Goal: Information Seeking & Learning: Learn about a topic

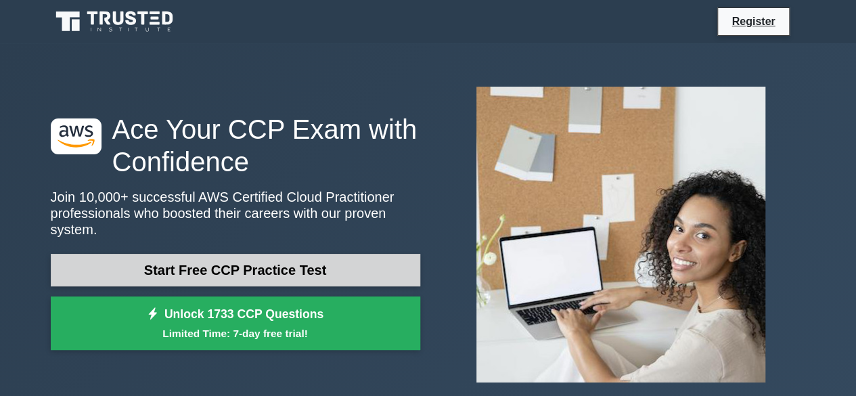
click at [326, 264] on link "Start Free CCP Practice Test" at bounding box center [235, 270] width 369 height 32
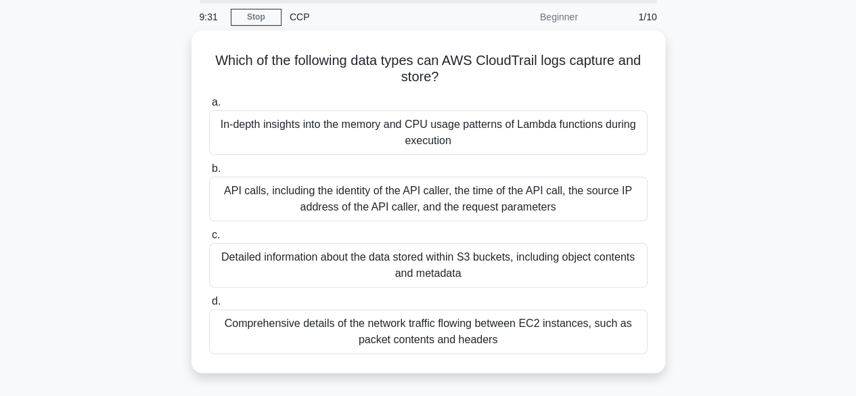
scroll to position [50, 0]
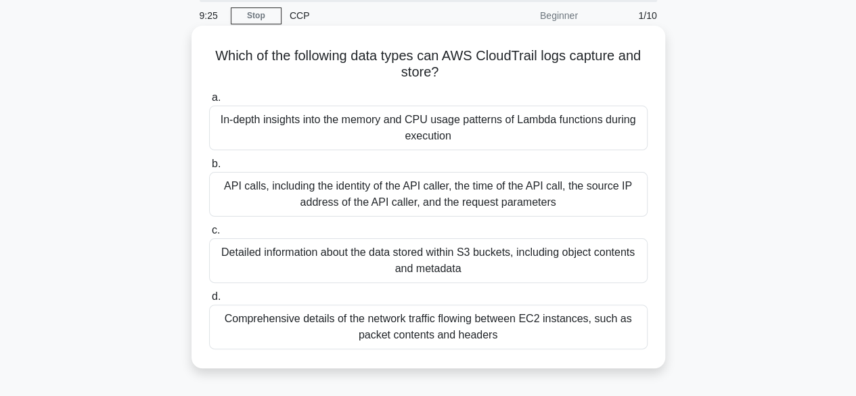
click at [363, 266] on div "Detailed information about the data stored within S3 buckets, including object …" at bounding box center [428, 260] width 438 height 45
click at [209, 235] on input "c. Detailed information about the data stored within S3 buckets, including obje…" at bounding box center [209, 230] width 0 height 9
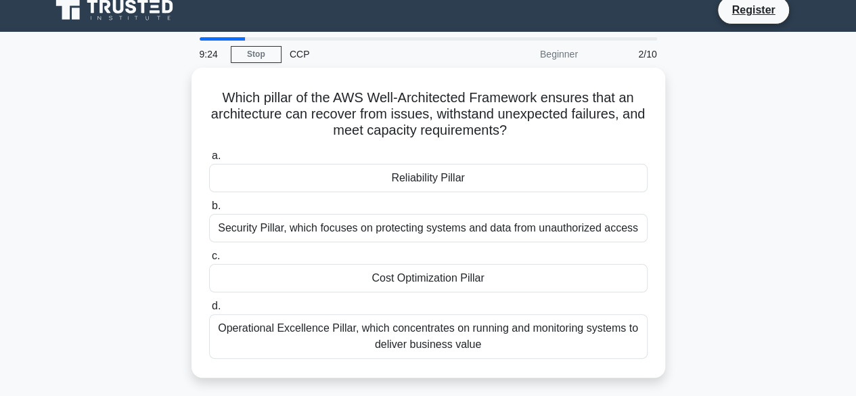
scroll to position [0, 0]
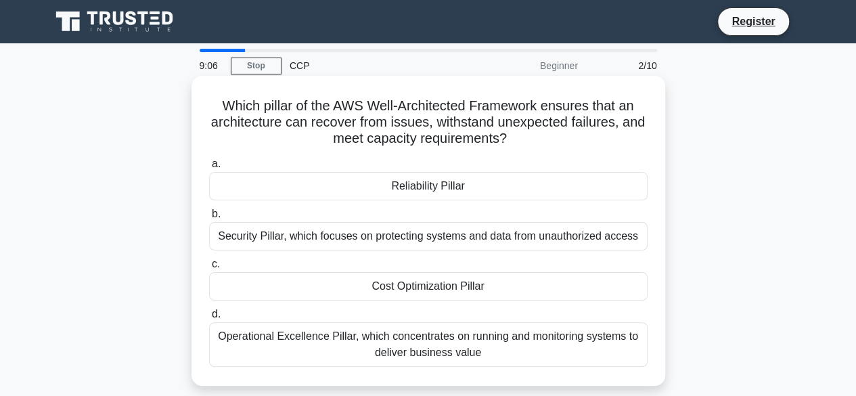
click at [425, 182] on div "Reliability Pillar" at bounding box center [428, 186] width 438 height 28
click at [209, 168] on input "a. Reliability Pillar" at bounding box center [209, 164] width 0 height 9
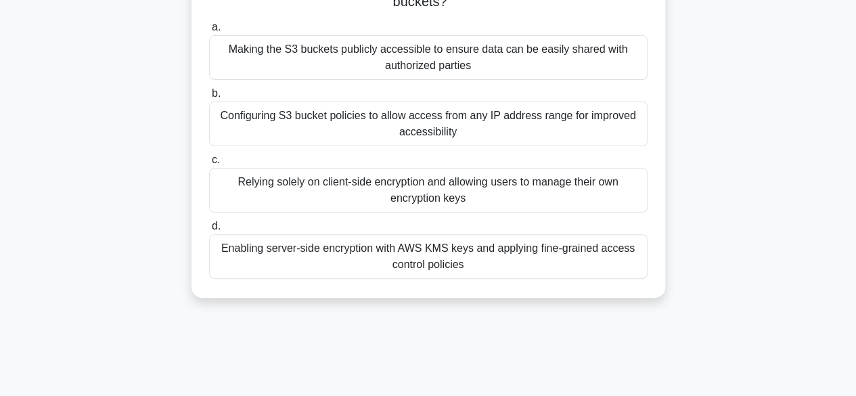
scroll to position [139, 0]
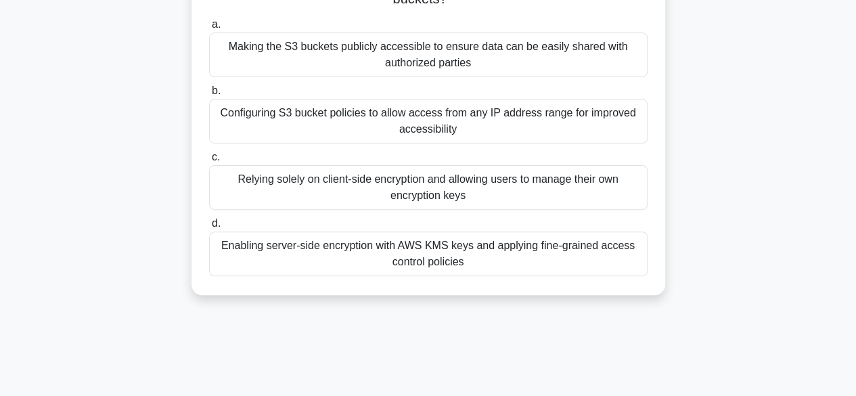
click at [443, 259] on div "Enabling server-side encryption with AWS KMS keys and applying fine-grained acc…" at bounding box center [428, 253] width 438 height 45
click at [209, 228] on input "d. Enabling server-side encryption with AWS KMS keys and applying fine-grained …" at bounding box center [209, 223] width 0 height 9
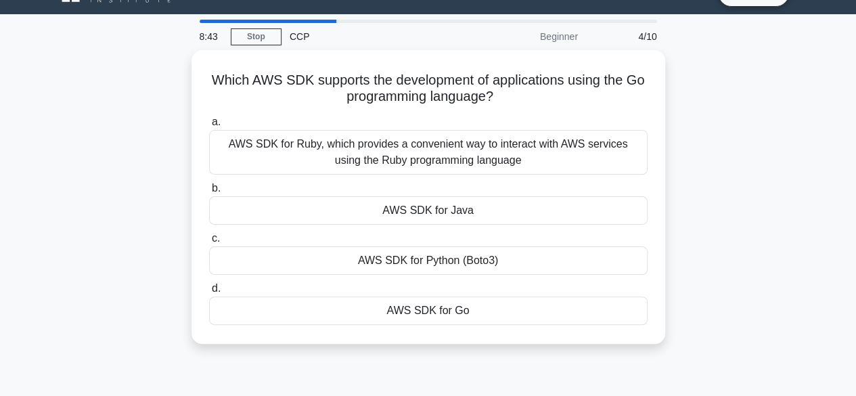
scroll to position [0, 0]
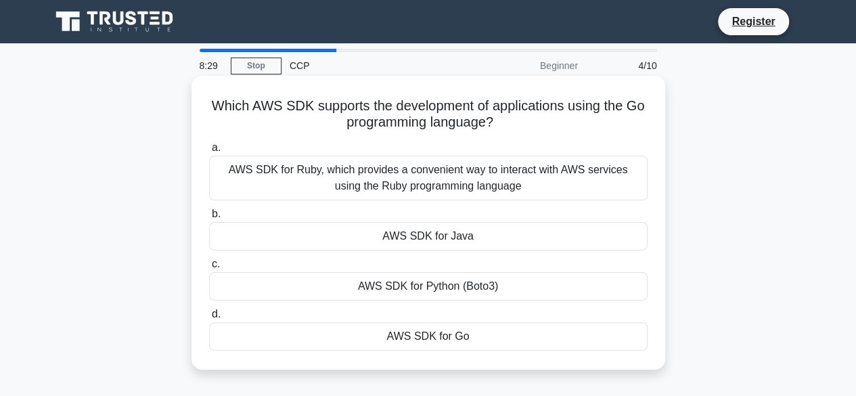
click at [455, 336] on div "AWS SDK for Go" at bounding box center [428, 336] width 438 height 28
click at [209, 319] on input "d. AWS SDK for Go" at bounding box center [209, 314] width 0 height 9
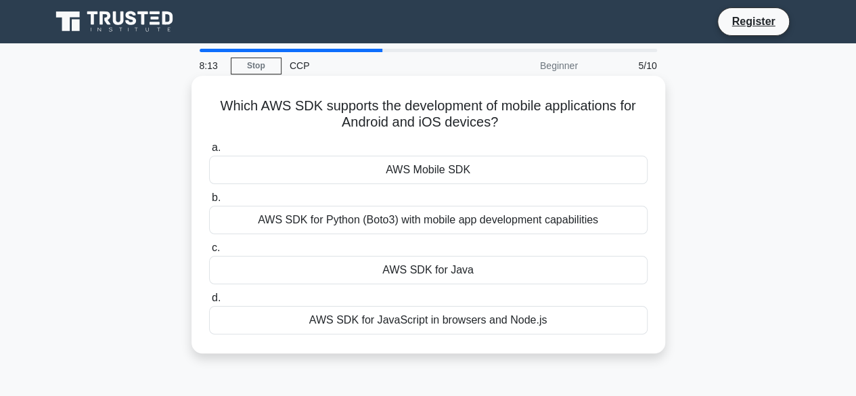
click at [446, 223] on div "AWS SDK for Python (Boto3) with mobile app development capabilities" at bounding box center [428, 220] width 438 height 28
click at [209, 202] on input "b. AWS SDK for Python (Boto3) with mobile app development capabilities" at bounding box center [209, 197] width 0 height 9
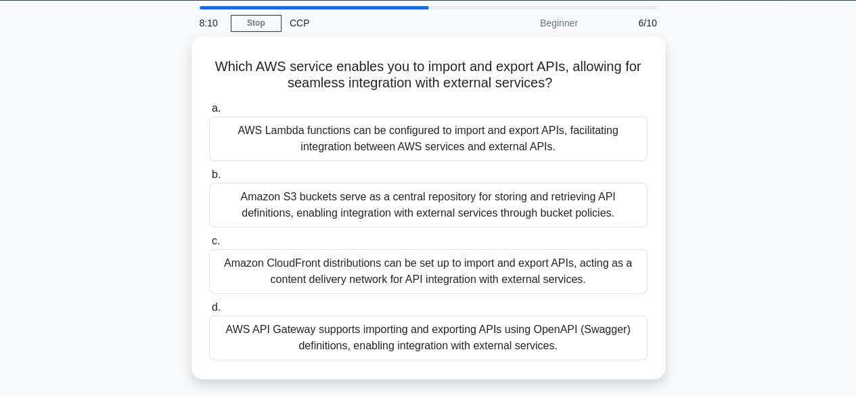
scroll to position [43, 0]
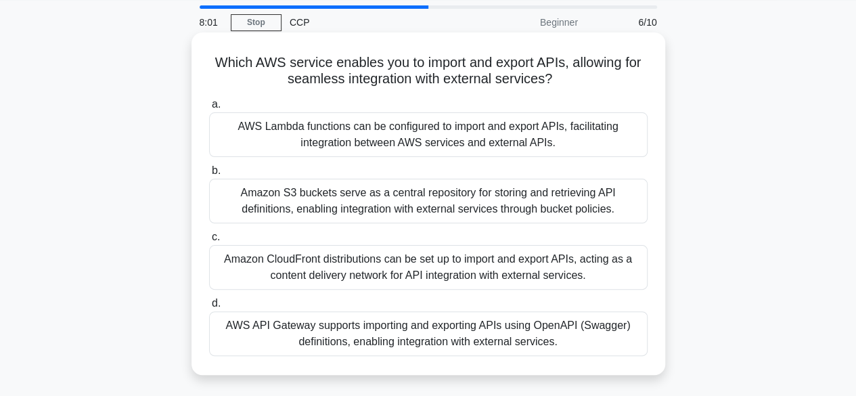
click at [437, 342] on div "AWS API Gateway supports importing and exporting APIs using OpenAPI (Swagger) d…" at bounding box center [428, 333] width 438 height 45
click at [209, 308] on input "d. AWS API Gateway supports importing and exporting APIs using OpenAPI (Swagger…" at bounding box center [209, 303] width 0 height 9
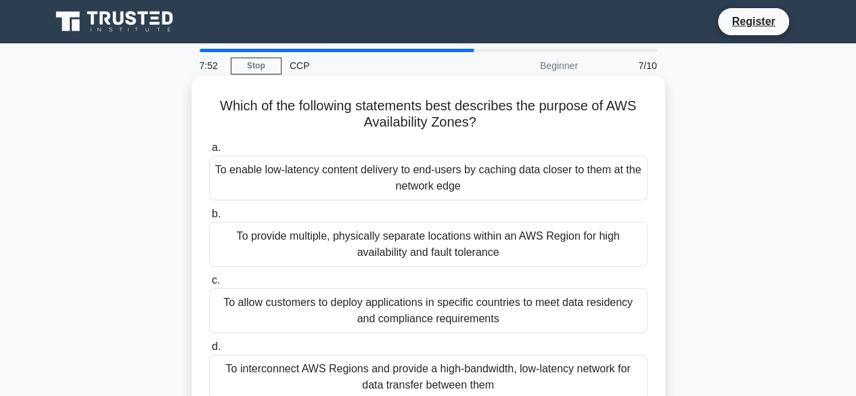
scroll to position [72, 0]
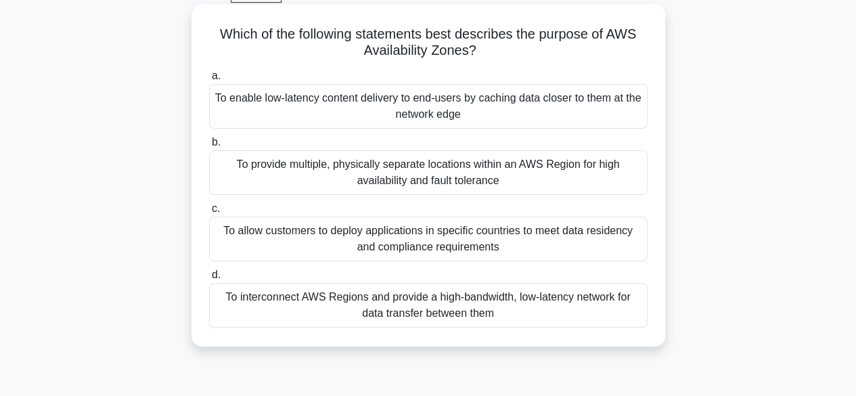
click at [461, 166] on div "To provide multiple, physically separate locations within an AWS Region for hig…" at bounding box center [428, 172] width 438 height 45
click at [209, 147] on input "b. To provide multiple, physically separate locations within an AWS Region for …" at bounding box center [209, 142] width 0 height 9
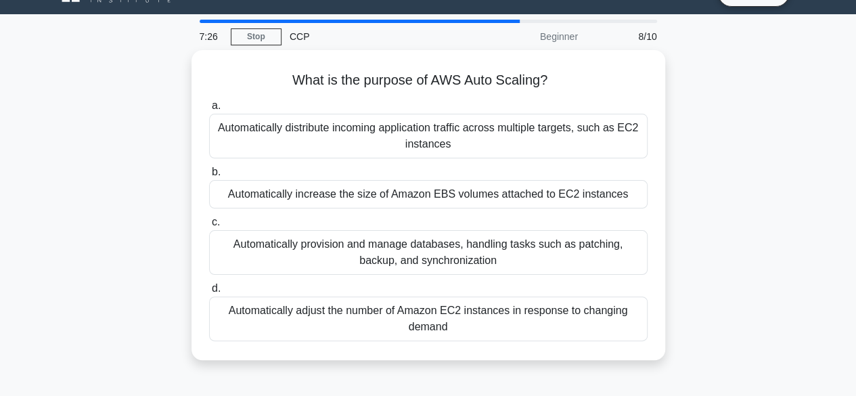
scroll to position [0, 0]
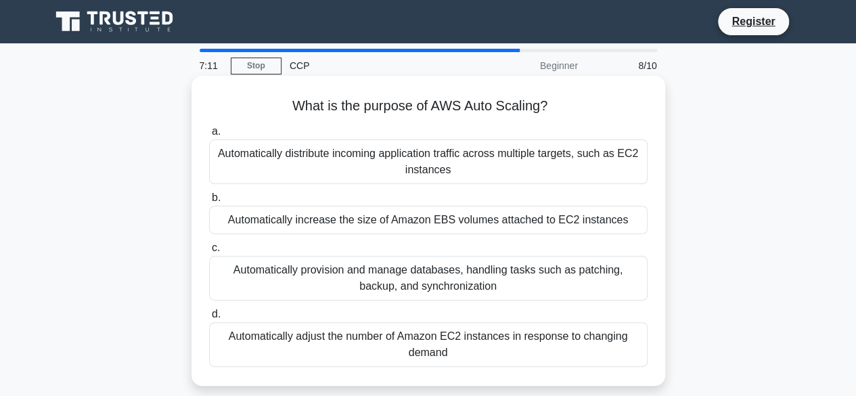
click at [429, 340] on div "Automatically adjust the number of Amazon EC2 instances in response to changing…" at bounding box center [428, 344] width 438 height 45
click at [209, 319] on input "d. Automatically adjust the number of Amazon EC2 instances in response to chang…" at bounding box center [209, 314] width 0 height 9
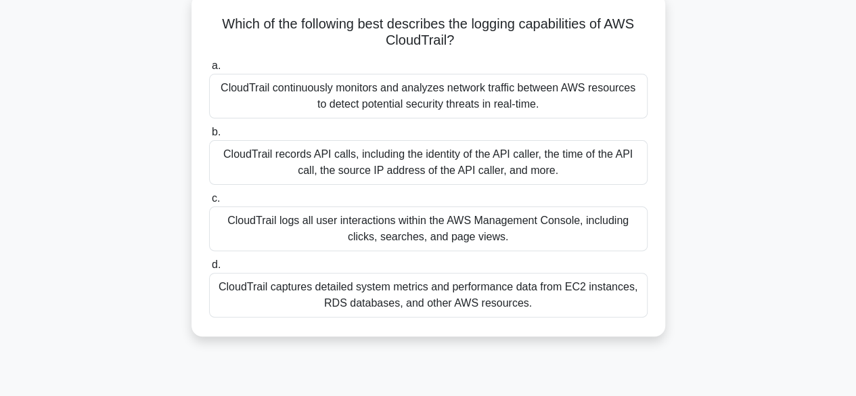
scroll to position [83, 0]
click at [463, 109] on div "CloudTrail continuously monitors and analyzes network traffic between AWS resou…" at bounding box center [428, 95] width 438 height 45
click at [209, 70] on input "a. CloudTrail continuously monitors and analyzes network traffic between AWS re…" at bounding box center [209, 65] width 0 height 9
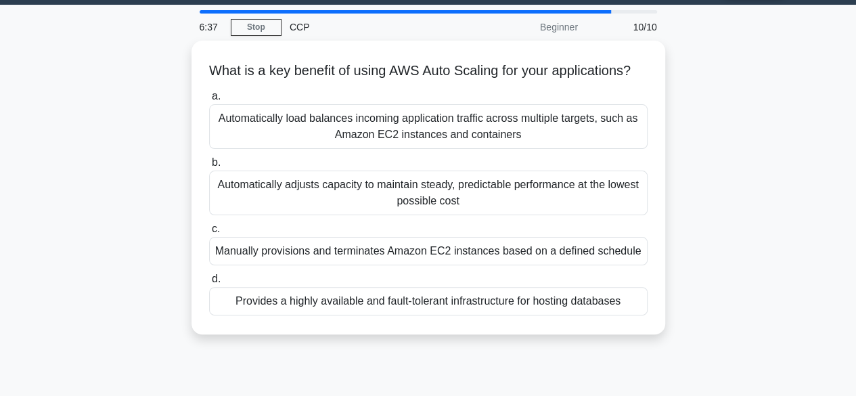
scroll to position [0, 0]
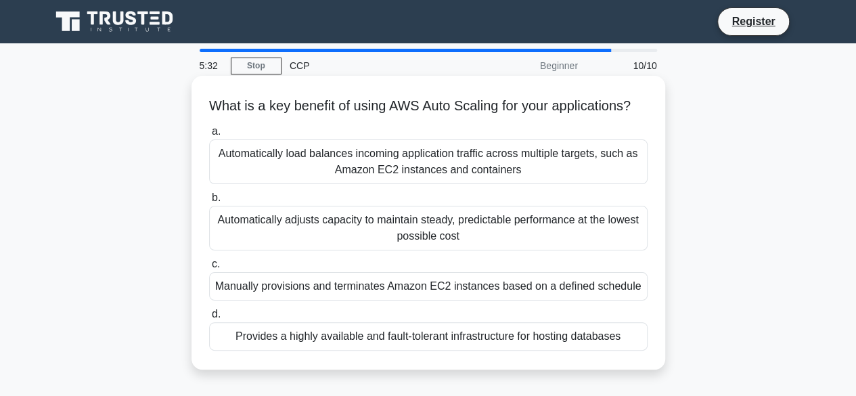
click at [497, 175] on div "Automatically load balances incoming application traffic across multiple target…" at bounding box center [428, 161] width 438 height 45
click at [209, 136] on input "a. Automatically load balances incoming application traffic across multiple tar…" at bounding box center [209, 131] width 0 height 9
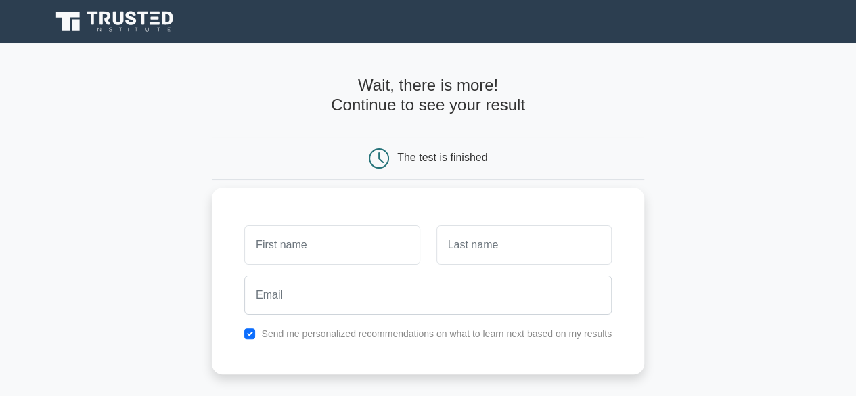
click at [298, 267] on div at bounding box center [331, 245] width 191 height 50
click at [323, 254] on input "text" at bounding box center [331, 244] width 175 height 39
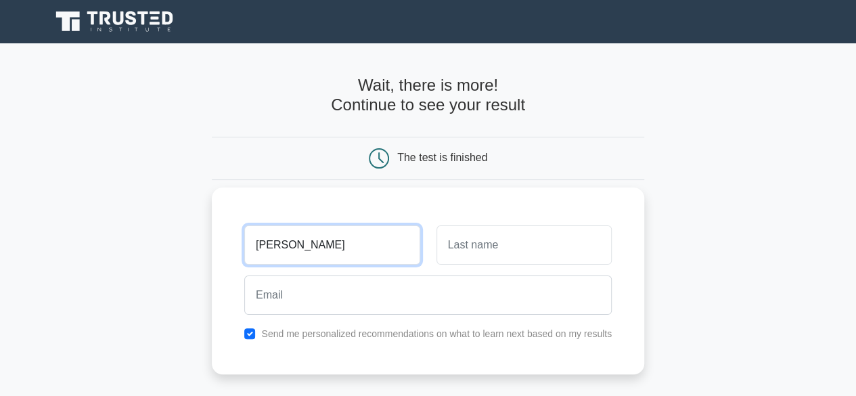
type input "tharun"
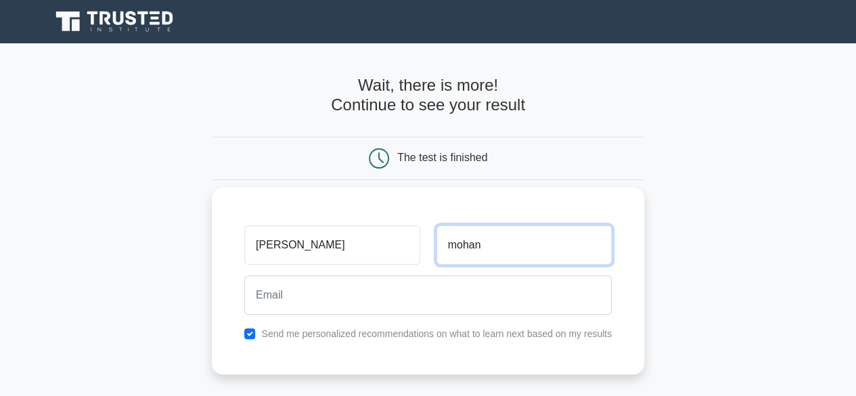
type input "mohan"
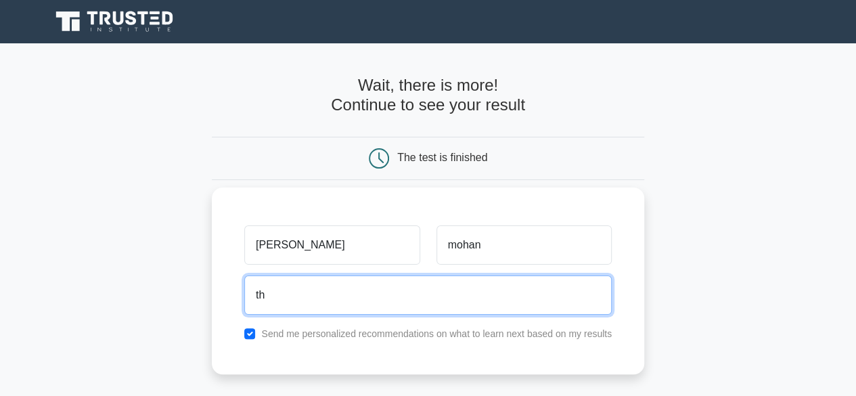
type input "tharunova@gmail.com"
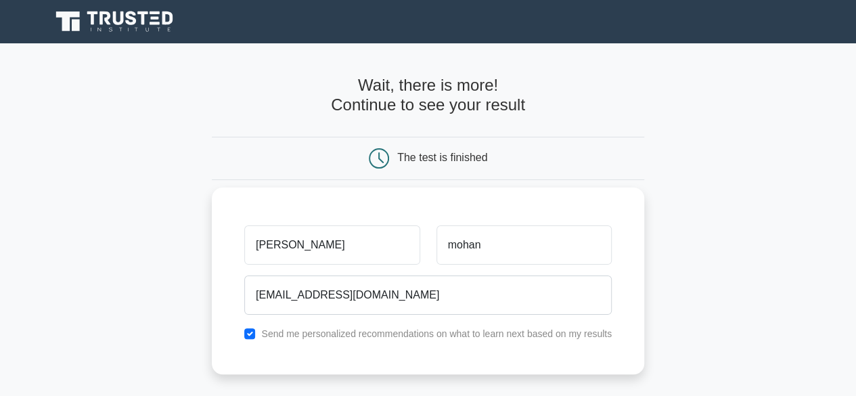
click at [256, 342] on div "tharun mohan tharunova@gmail.com Send me personalized recommendations on what t…" at bounding box center [428, 280] width 432 height 187
click at [248, 329] on input "checkbox" at bounding box center [249, 333] width 11 height 11
click at [246, 329] on input "checkbox" at bounding box center [249, 333] width 11 height 11
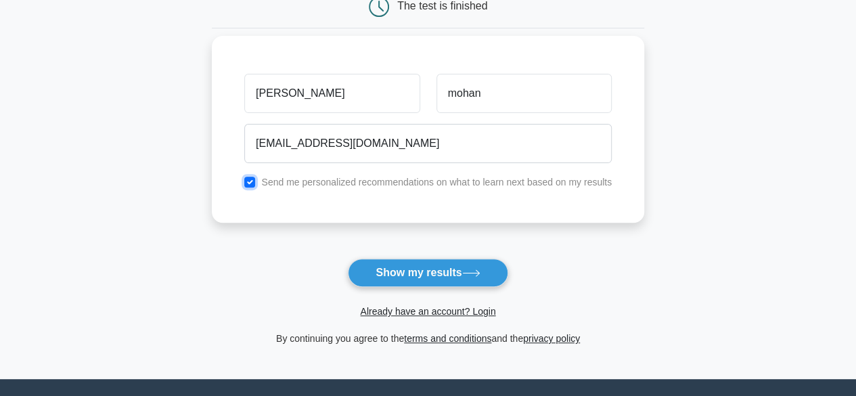
scroll to position [152, 0]
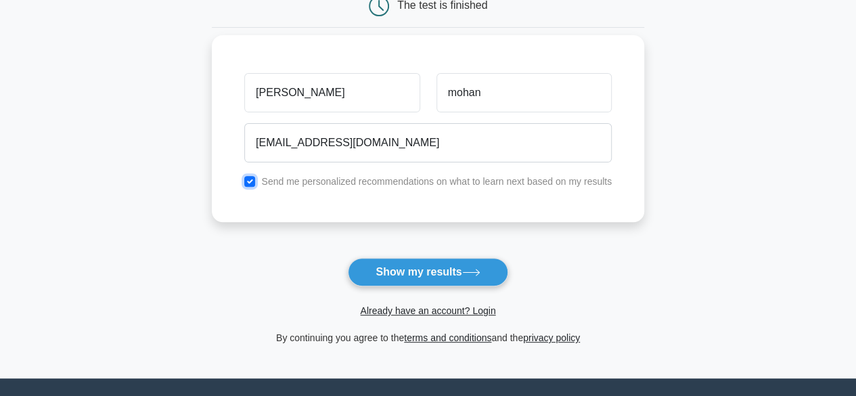
click at [250, 185] on input "checkbox" at bounding box center [249, 181] width 11 height 11
checkbox input "false"
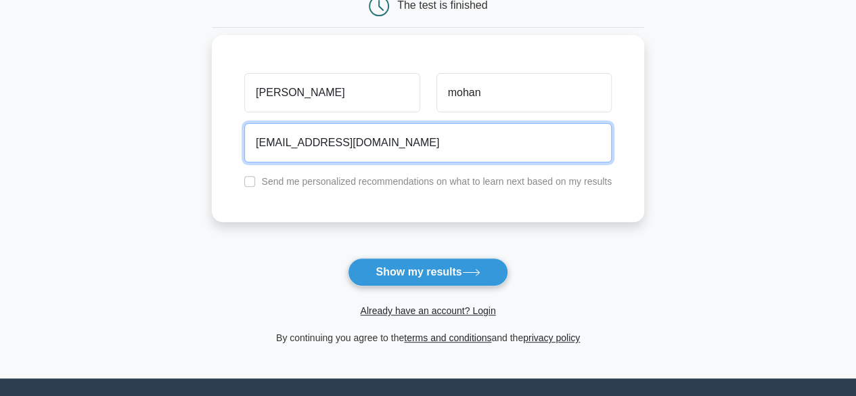
click at [395, 154] on input "tharunova@gmail.com" at bounding box center [427, 142] width 367 height 39
type input "t"
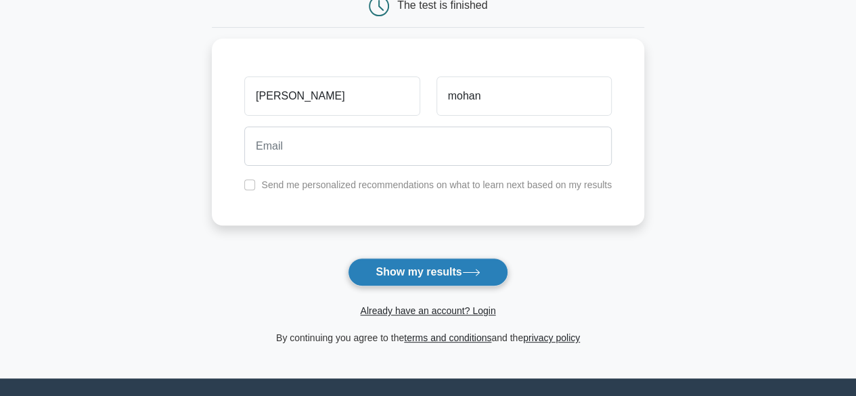
click at [378, 268] on button "Show my results" at bounding box center [428, 272] width 160 height 28
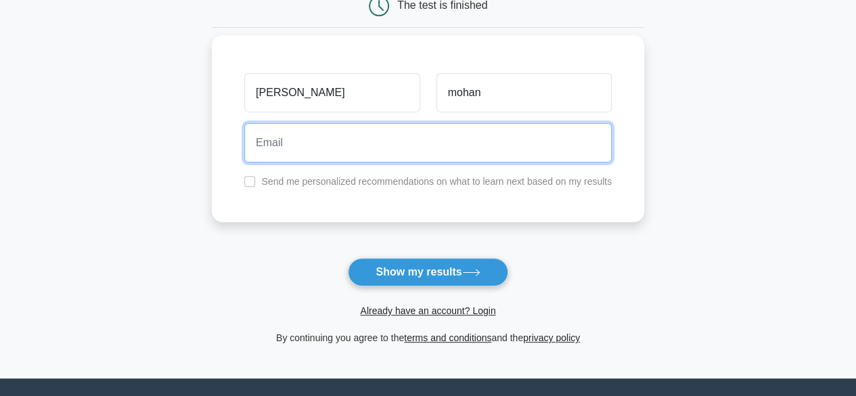
click at [373, 160] on input "email" at bounding box center [427, 142] width 367 height 39
type input "tharunova@gmail.com"
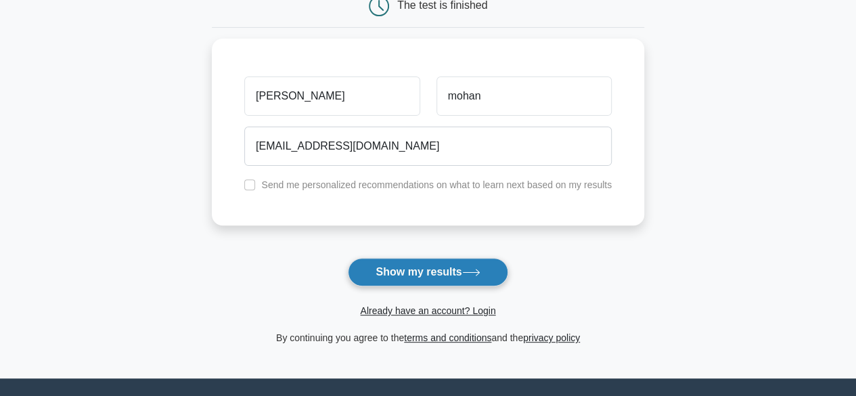
click at [414, 266] on button "Show my results" at bounding box center [428, 272] width 160 height 28
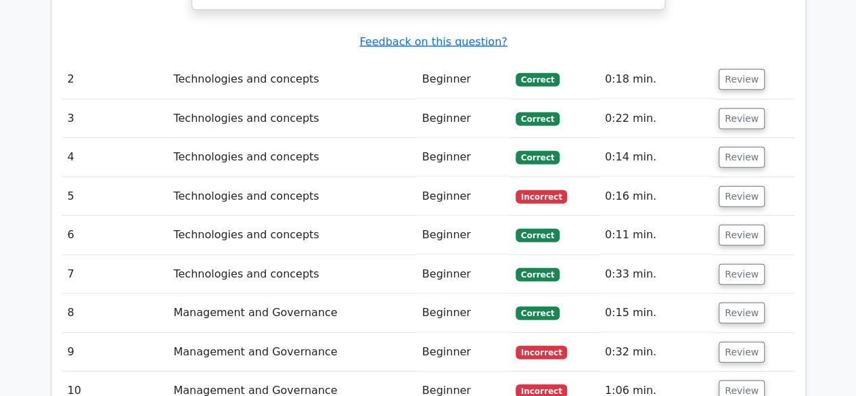
scroll to position [1698, 0]
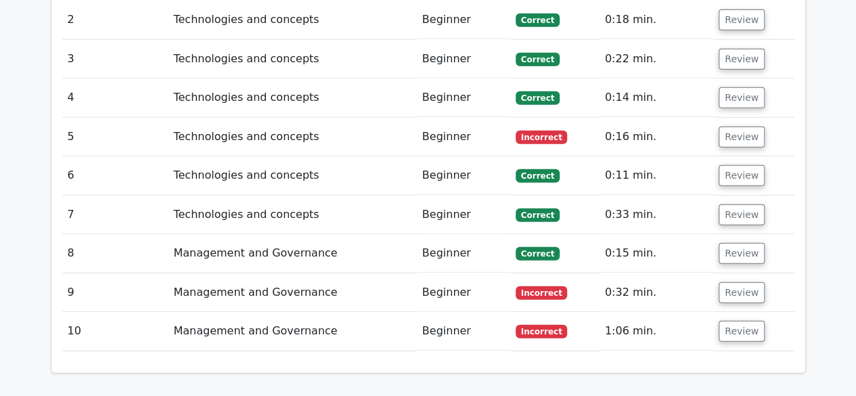
click at [625, 195] on td "0:33 min." at bounding box center [656, 214] width 114 height 39
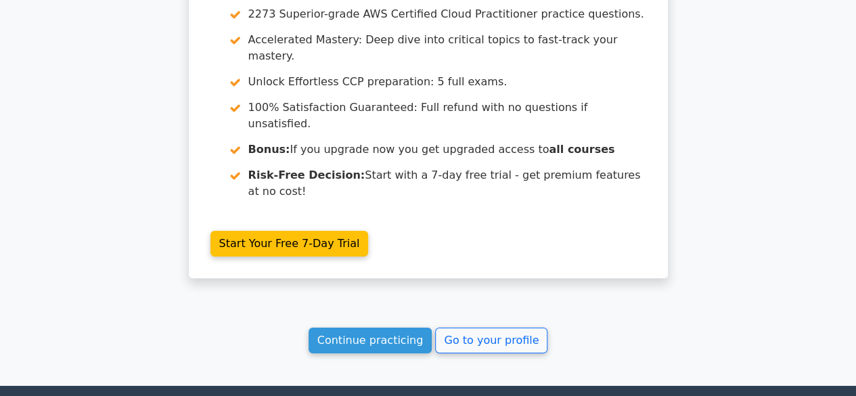
scroll to position [2255, 0]
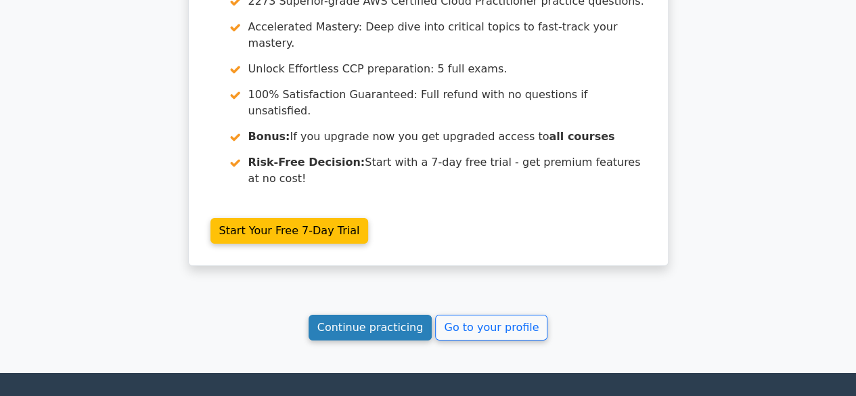
click at [380, 315] on link "Continue practicing" at bounding box center [370, 328] width 124 height 26
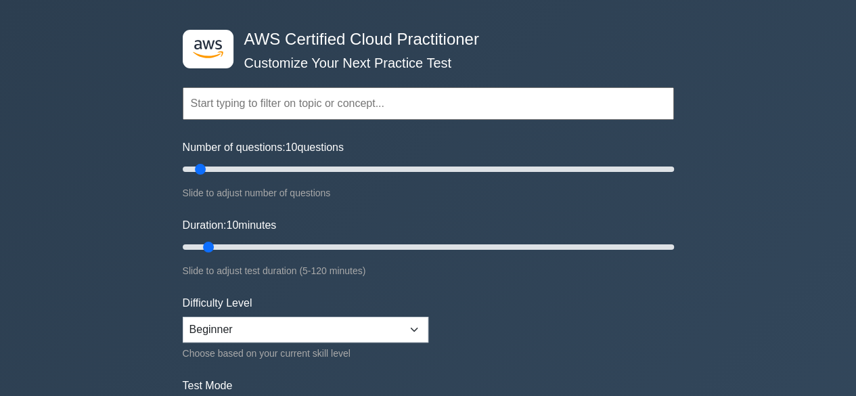
scroll to position [48, 0]
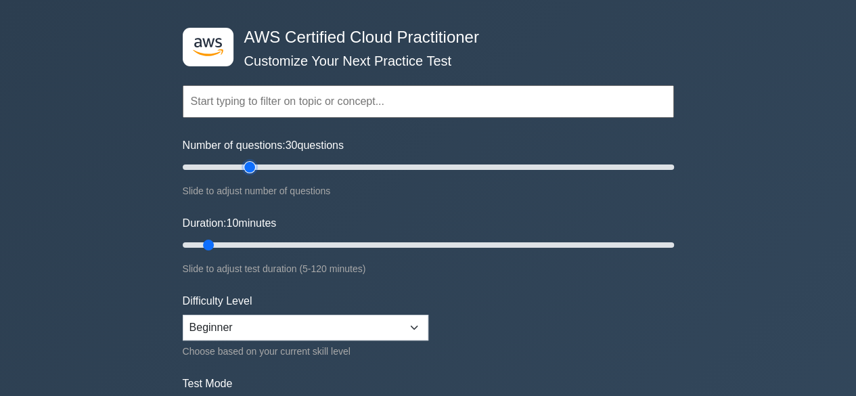
type input "30"
click at [253, 162] on input "Number of questions: 30 questions" at bounding box center [428, 167] width 491 height 16
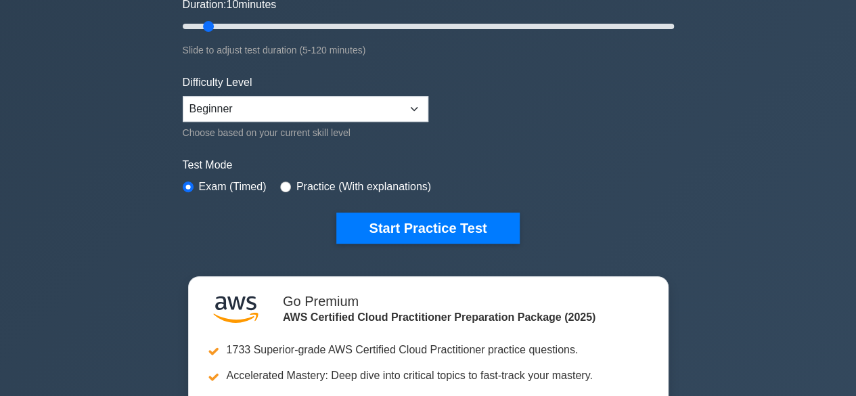
scroll to position [268, 0]
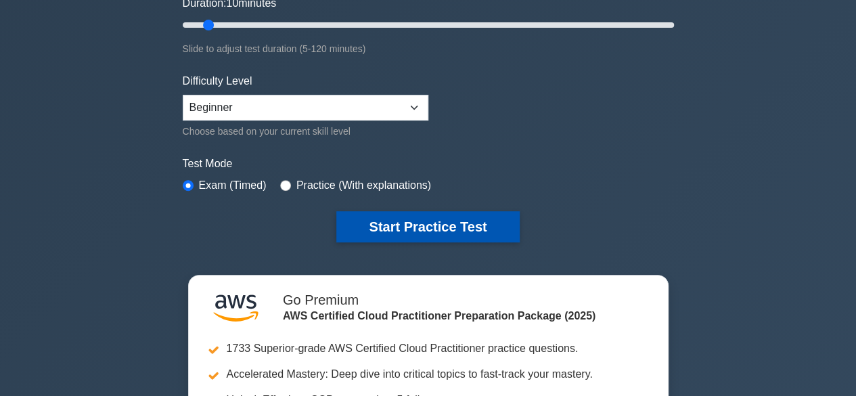
click at [451, 232] on button "Start Practice Test" at bounding box center [427, 226] width 183 height 31
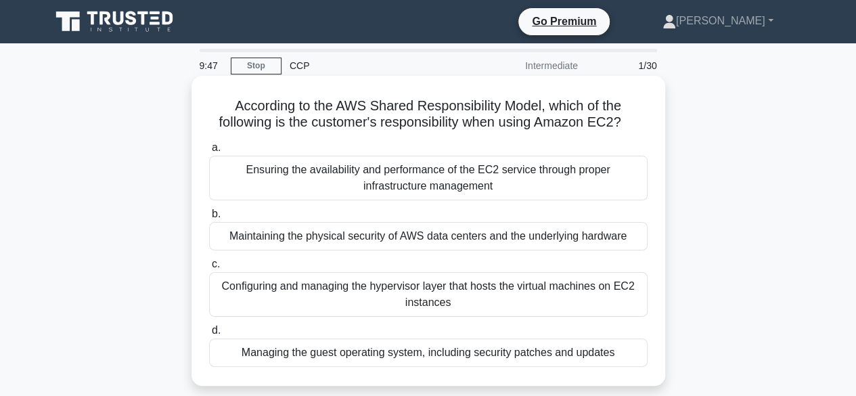
click at [423, 241] on div "Maintaining the physical security of AWS data centers and the underlying hardwa…" at bounding box center [428, 236] width 438 height 28
click at [209, 218] on input "b. Maintaining the physical security of AWS data centers and the underlying har…" at bounding box center [209, 214] width 0 height 9
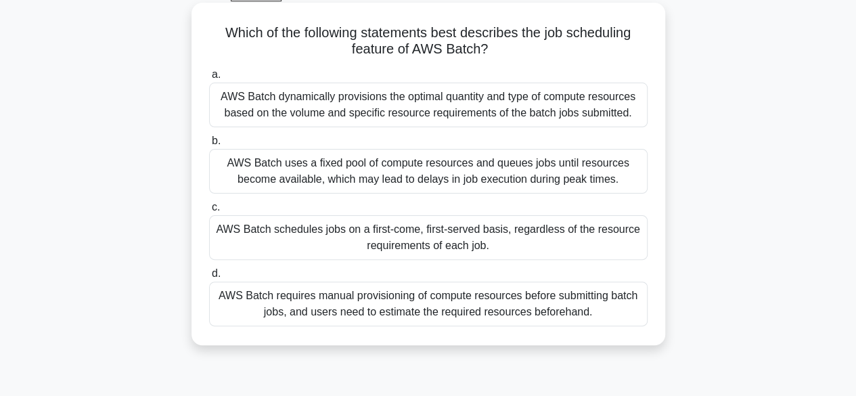
scroll to position [72, 0]
click at [399, 183] on div "AWS Batch uses a fixed pool of compute resources and queues jobs until resource…" at bounding box center [428, 171] width 438 height 45
click at [209, 146] on input "b. AWS Batch uses a fixed pool of compute resources and queues jobs until resou…" at bounding box center [209, 141] width 0 height 9
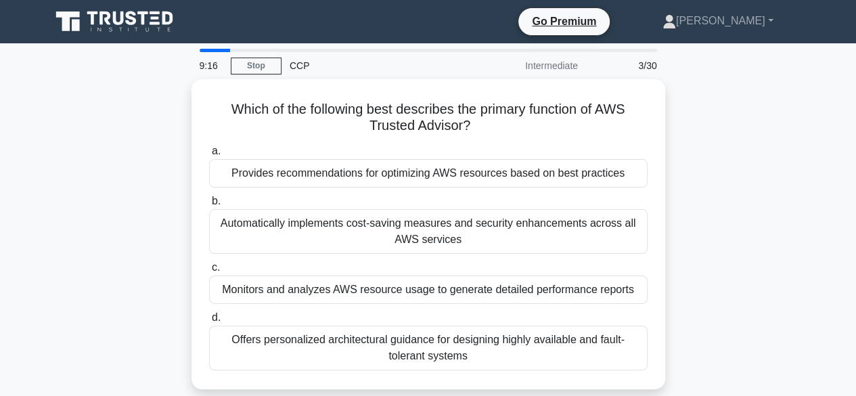
scroll to position [0, 0]
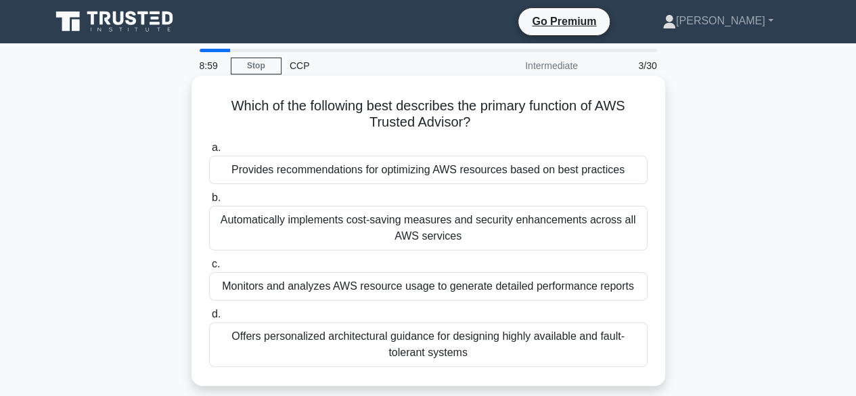
click at [434, 175] on div "Provides recommendations for optimizing AWS resources based on best practices" at bounding box center [428, 170] width 438 height 28
click at [209, 152] on input "a. Provides recommendations for optimizing AWS resources based on best practices" at bounding box center [209, 147] width 0 height 9
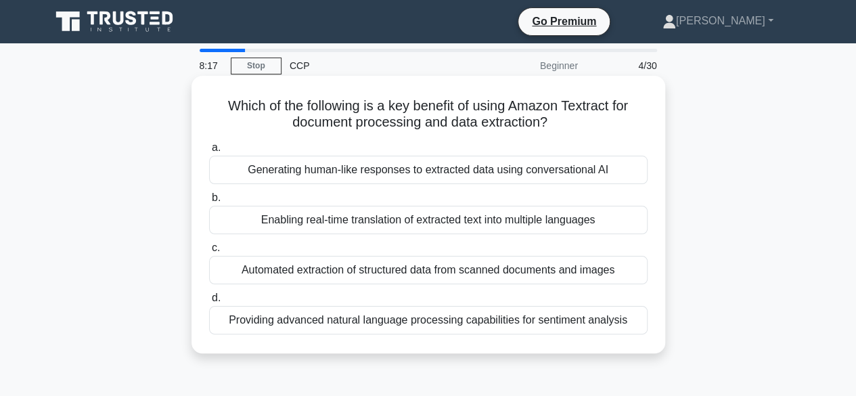
click at [418, 273] on div "Automated extraction of structured data from scanned documents and images" at bounding box center [428, 270] width 438 height 28
click at [209, 252] on input "c. Automated extraction of structured data from scanned documents and images" at bounding box center [209, 247] width 0 height 9
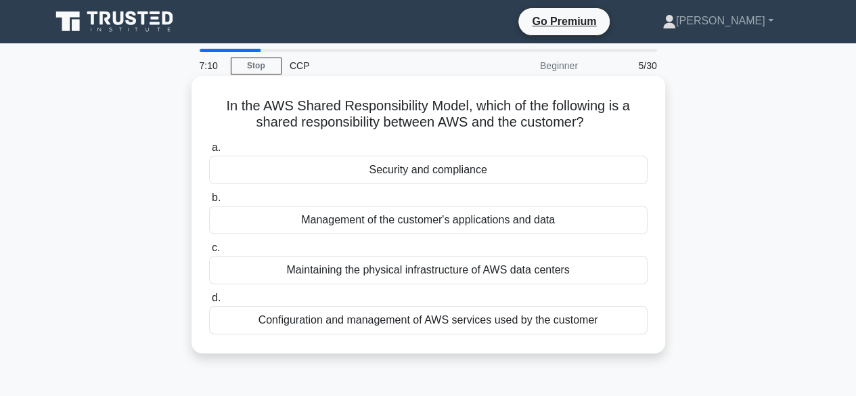
click at [423, 229] on div "Management of the customer's applications and data" at bounding box center [428, 220] width 438 height 28
click at [209, 202] on input "b. Management of the customer's applications and data" at bounding box center [209, 197] width 0 height 9
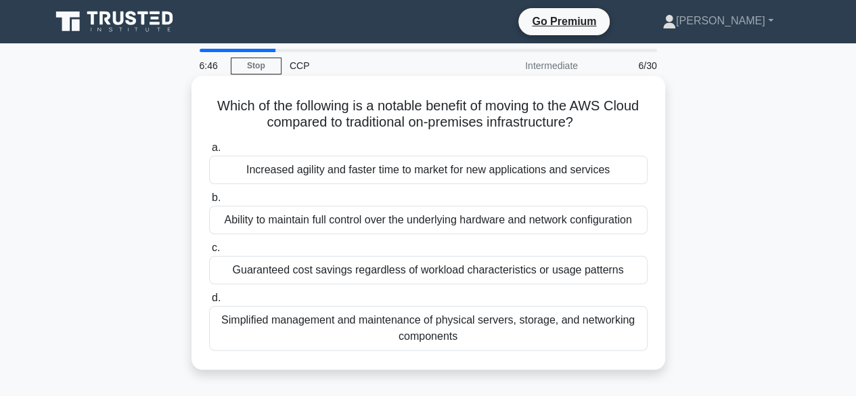
click at [506, 171] on div "Increased agility and faster time to market for new applications and services" at bounding box center [428, 170] width 438 height 28
click at [209, 152] on input "a. Increased agility and faster time to market for new applications and services" at bounding box center [209, 147] width 0 height 9
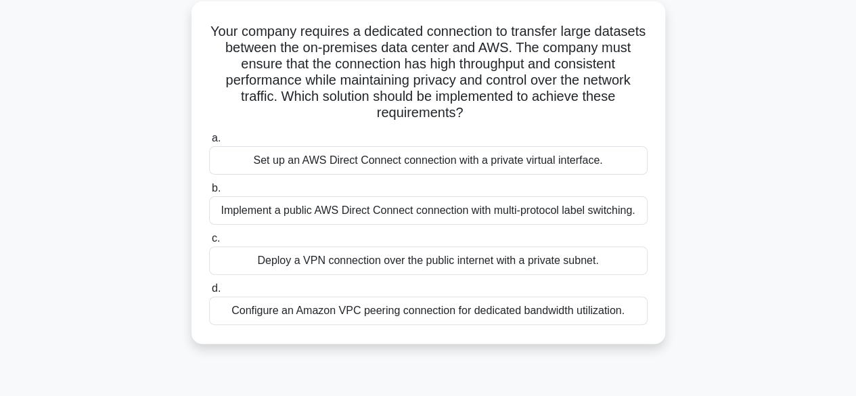
scroll to position [77, 0]
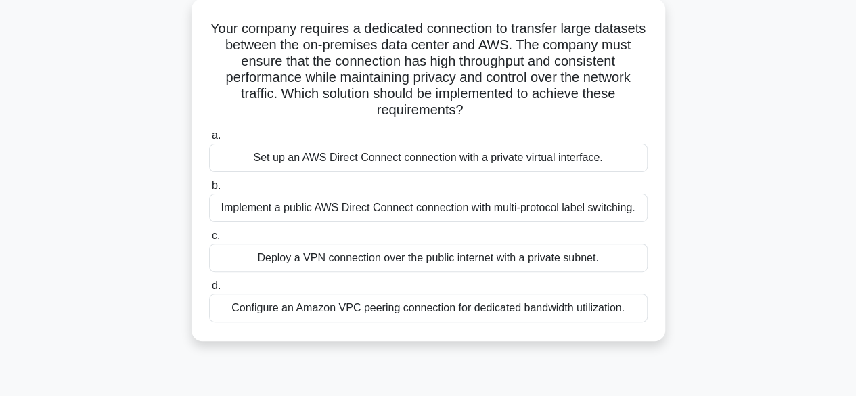
click at [523, 164] on div "Set up an AWS Direct Connect connection with a private virtual interface." at bounding box center [428, 157] width 438 height 28
click at [209, 140] on input "a. Set up an AWS Direct Connect connection with a private virtual interface." at bounding box center [209, 135] width 0 height 9
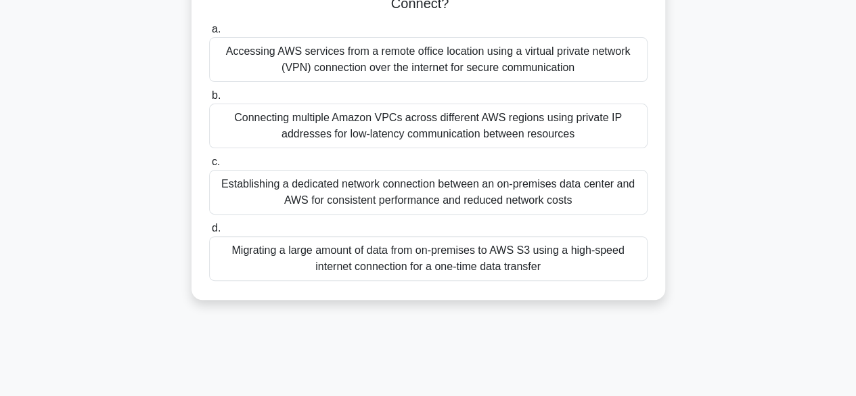
scroll to position [106, 0]
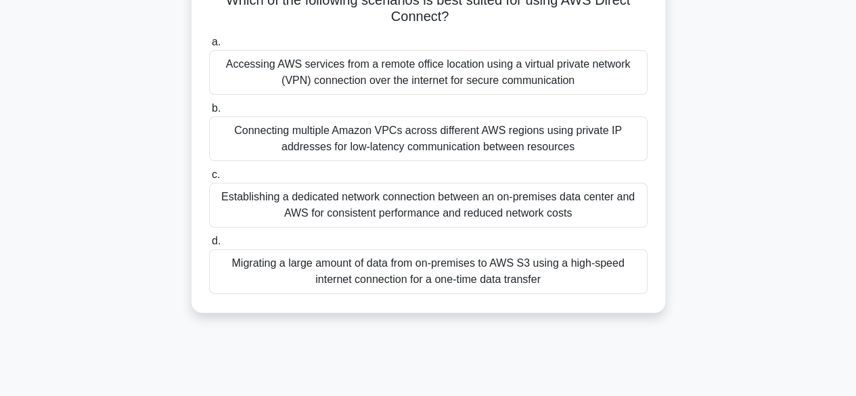
click at [530, 141] on div "Connecting multiple Amazon VPCs across different AWS regions using private IP a…" at bounding box center [428, 138] width 438 height 45
click at [209, 113] on input "b. Connecting multiple Amazon VPCs across different AWS regions using private I…" at bounding box center [209, 108] width 0 height 9
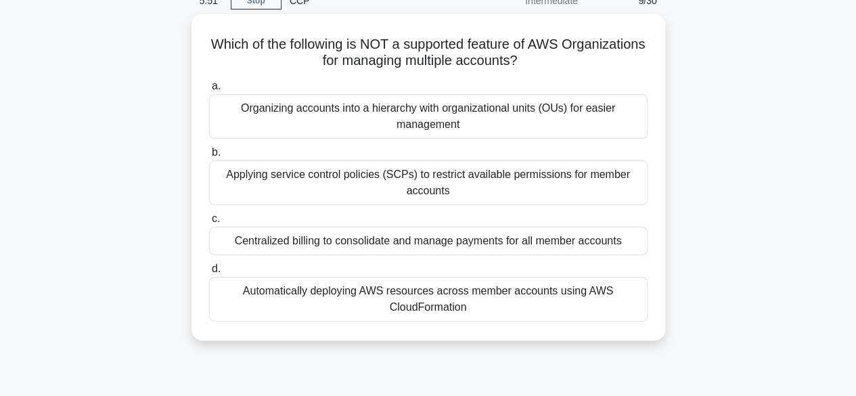
scroll to position [0, 0]
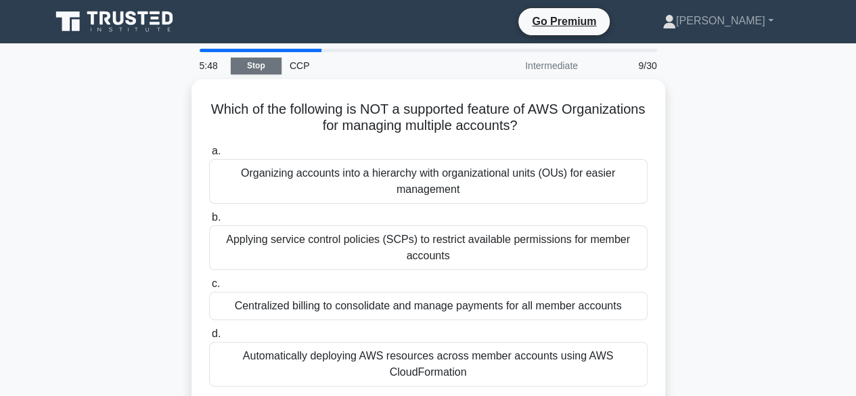
click at [261, 68] on link "Stop" at bounding box center [256, 65] width 51 height 17
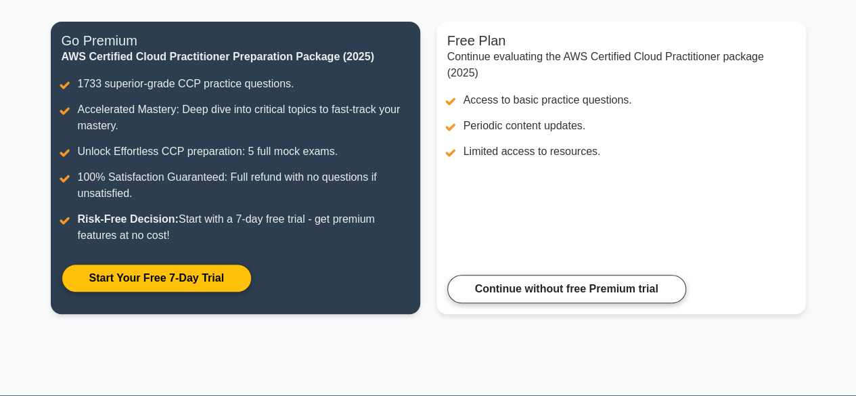
scroll to position [164, 0]
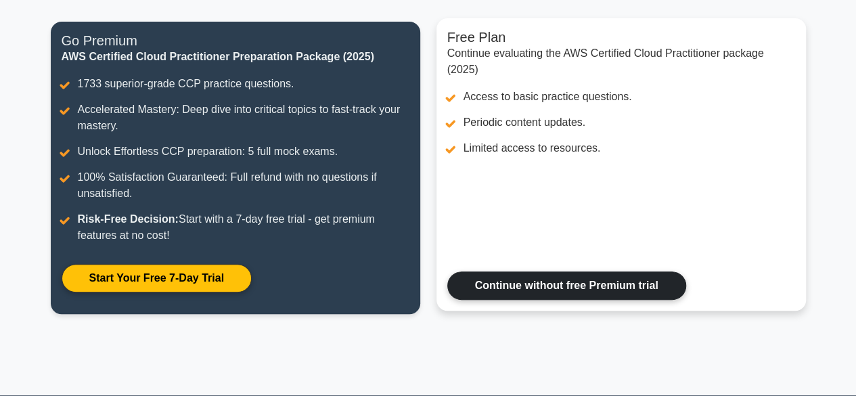
click at [475, 275] on link "Continue without free Premium trial" at bounding box center [566, 285] width 239 height 28
